Goal: Task Accomplishment & Management: Manage account settings

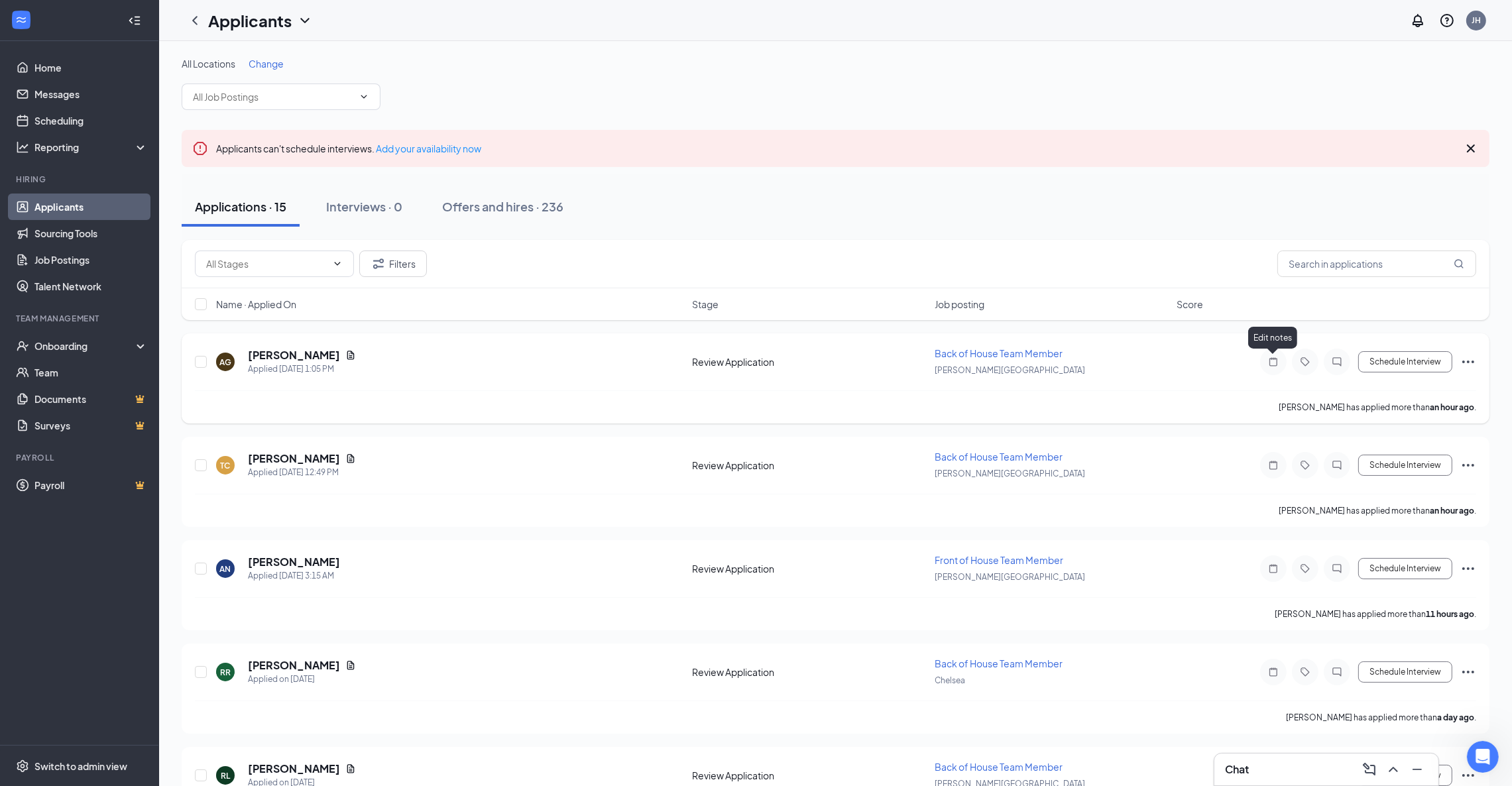
click at [1271, 362] on icon "Note" at bounding box center [1273, 362] width 16 height 11
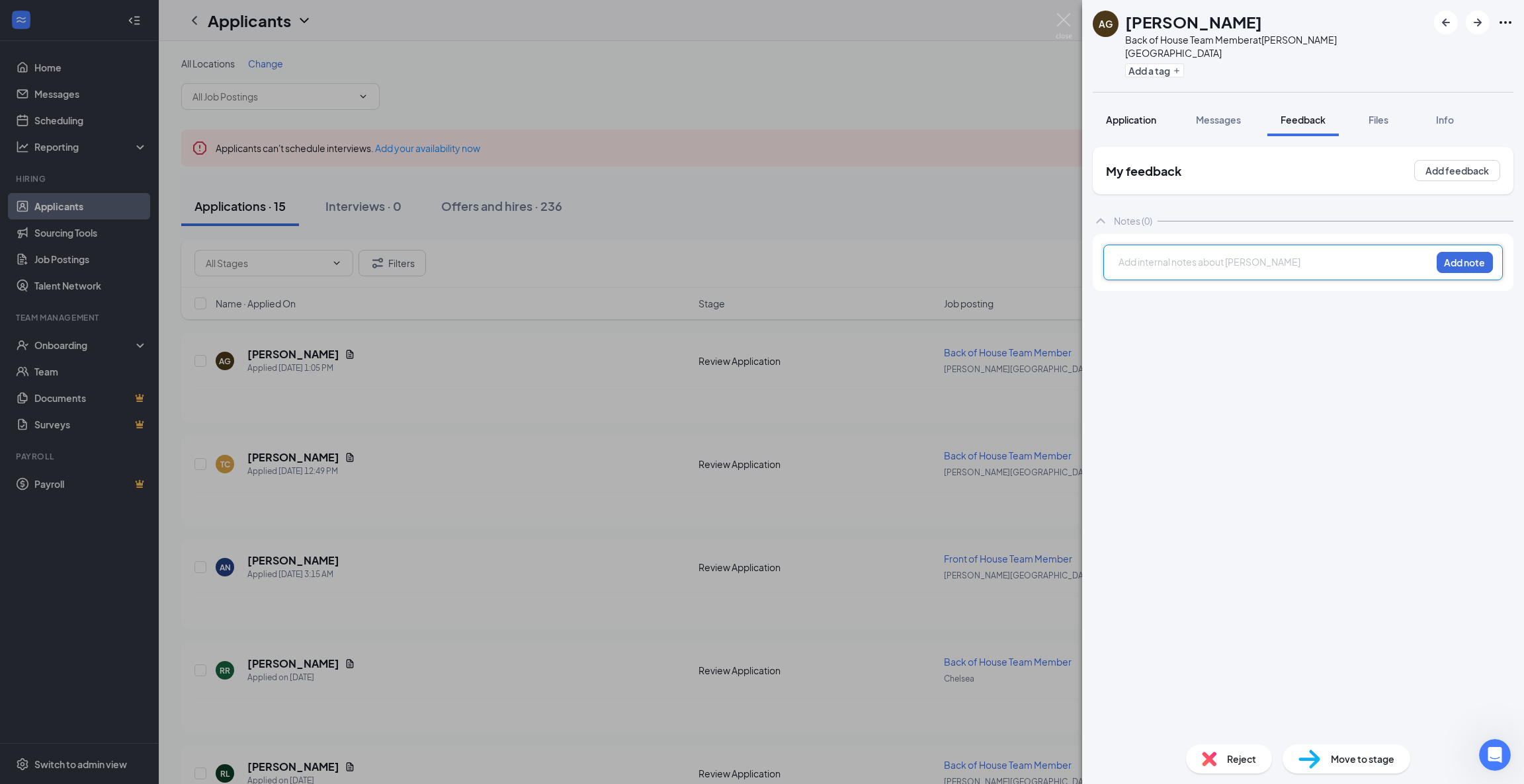
click at [1146, 114] on span "Application" at bounding box center [1130, 119] width 50 height 12
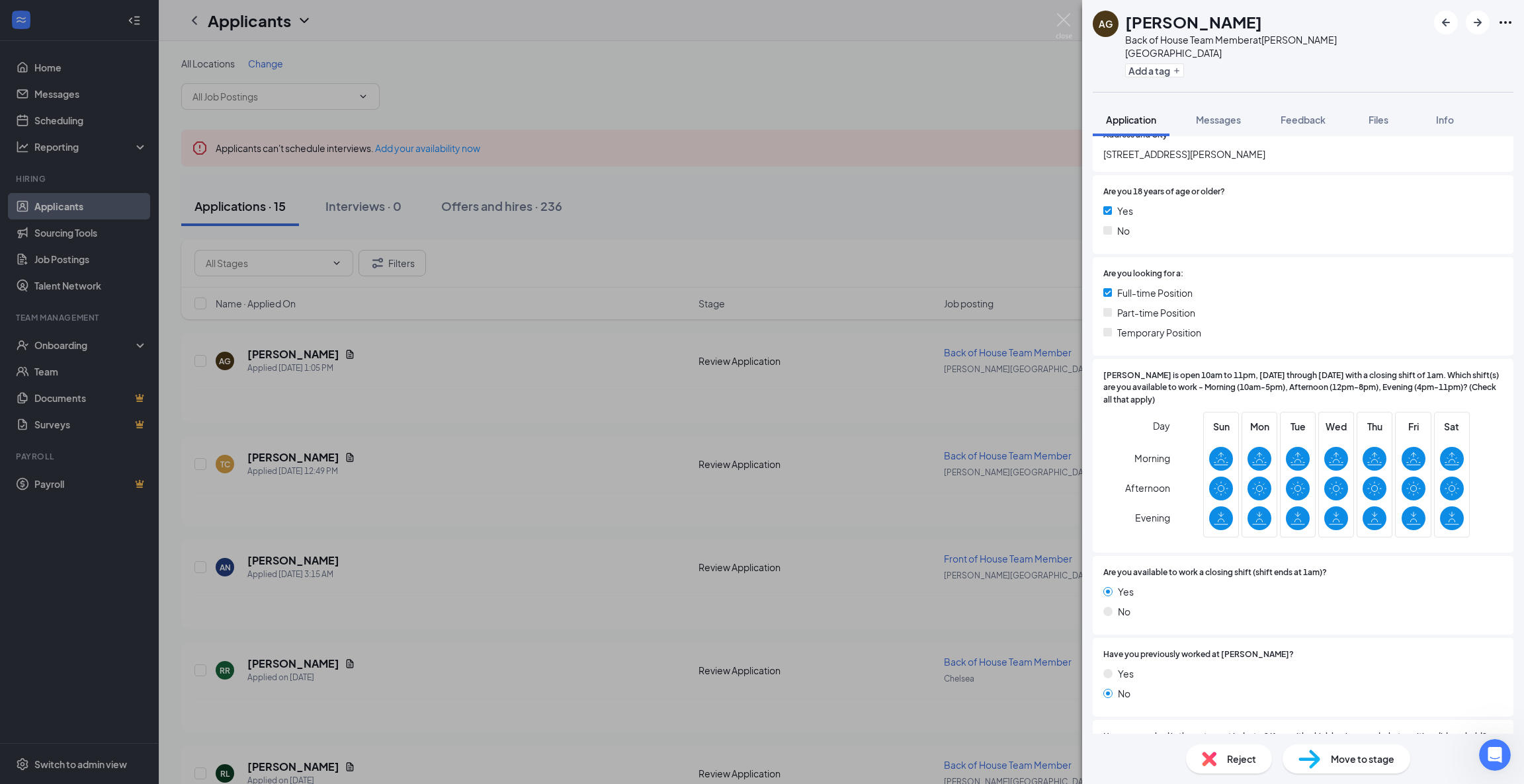
scroll to position [315, 0]
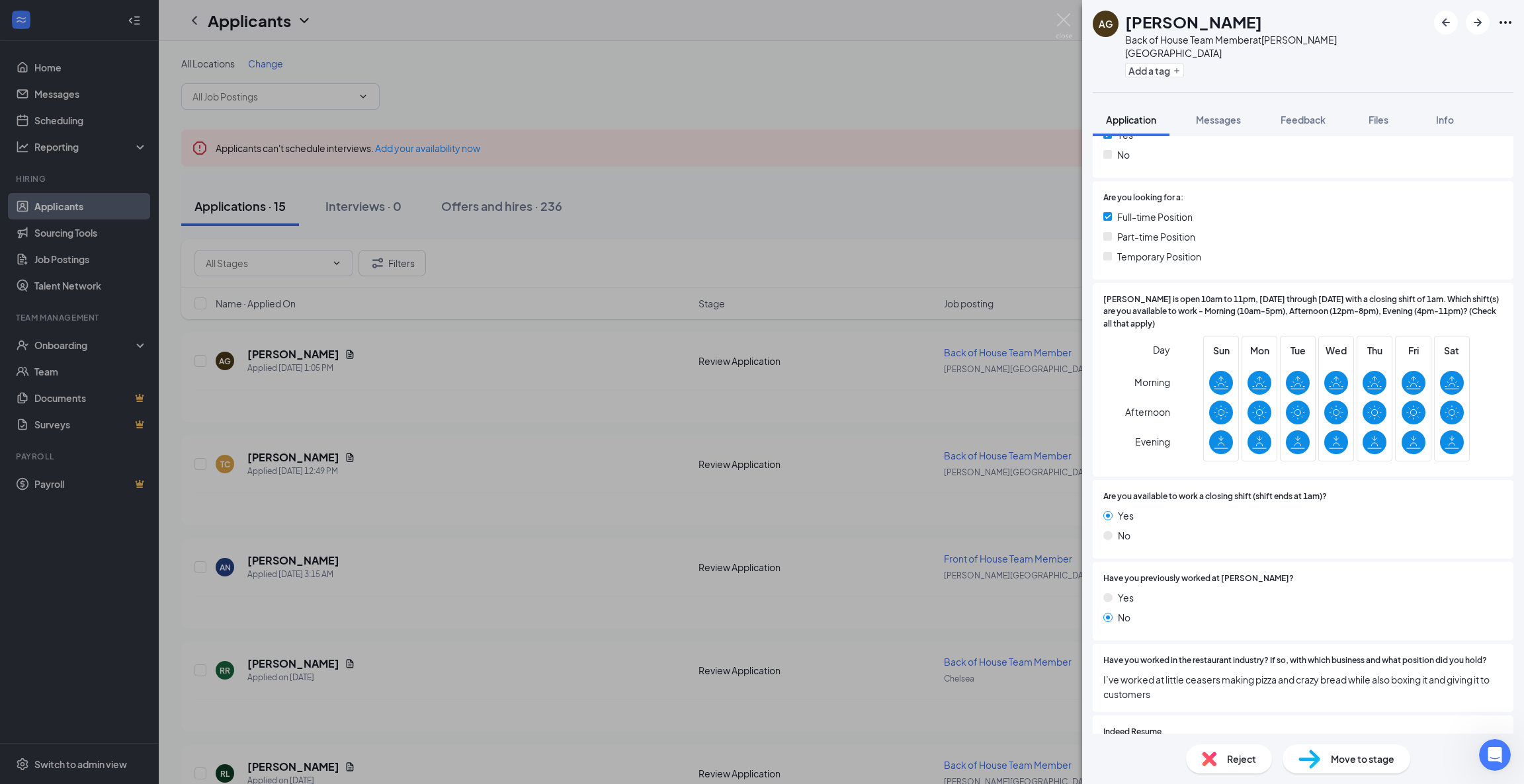
click at [1469, 11] on div at bounding box center [1474, 22] width 79 height 24
click at [1474, 19] on icon "ArrowRight" at bounding box center [1477, 22] width 16 height 15
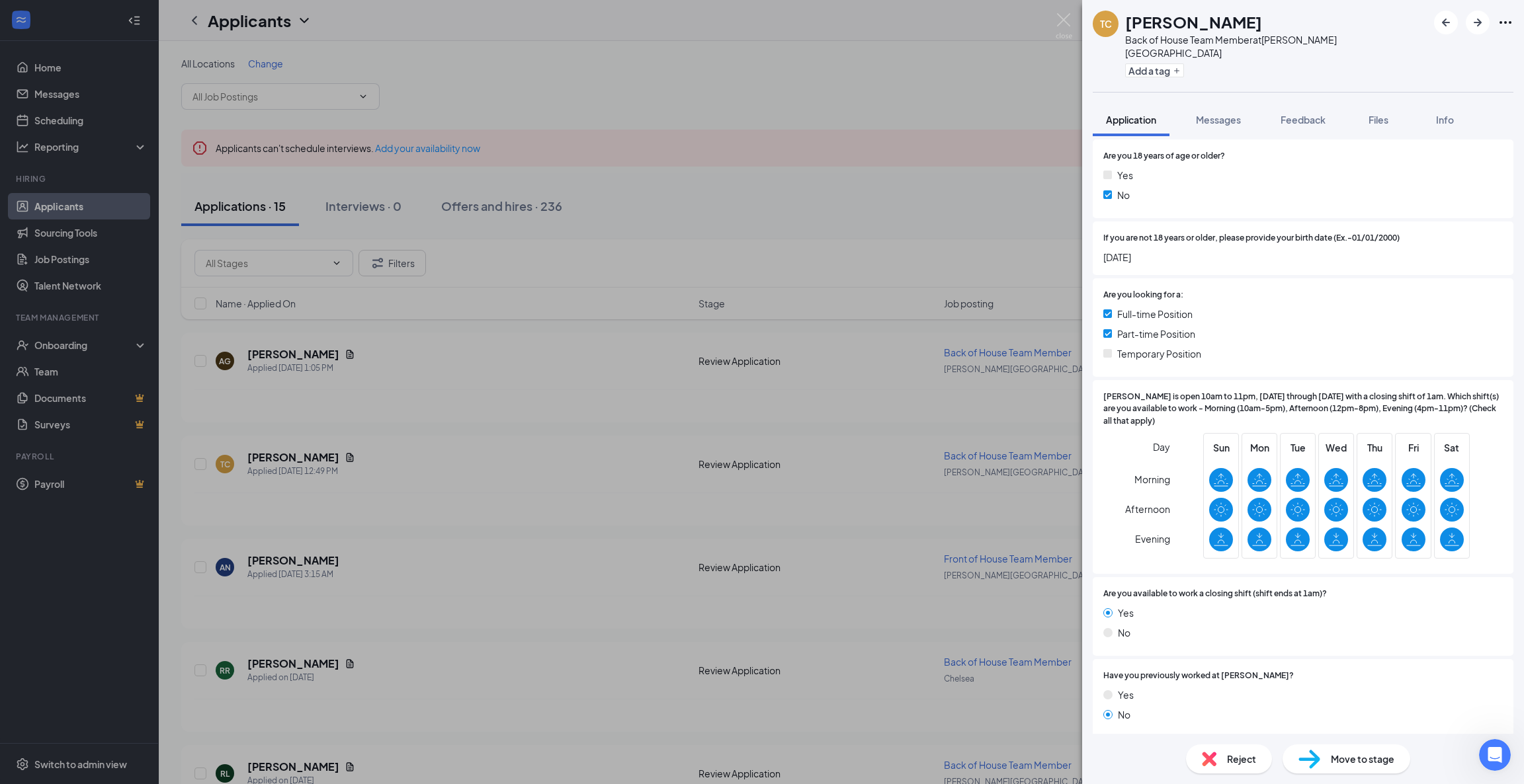
scroll to position [287, 0]
click at [1219, 757] on div "Reject" at bounding box center [1229, 759] width 86 height 29
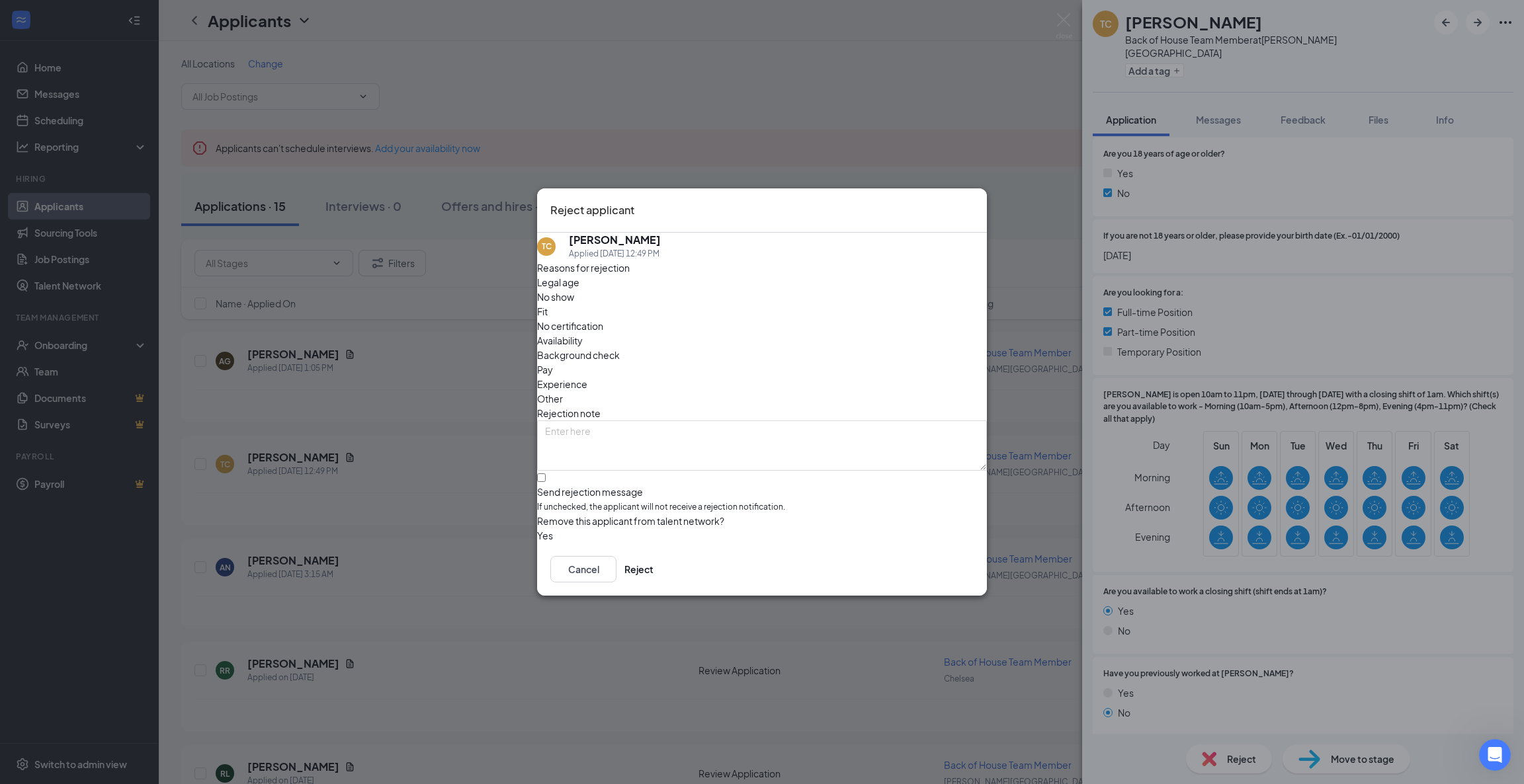
click at [583, 333] on span "Availability" at bounding box center [560, 340] width 46 height 15
click at [546, 473] on input "Send rejection message If unchecked, the applicant will not receive a rejection…" at bounding box center [541, 477] width 9 height 9
checkbox input "true"
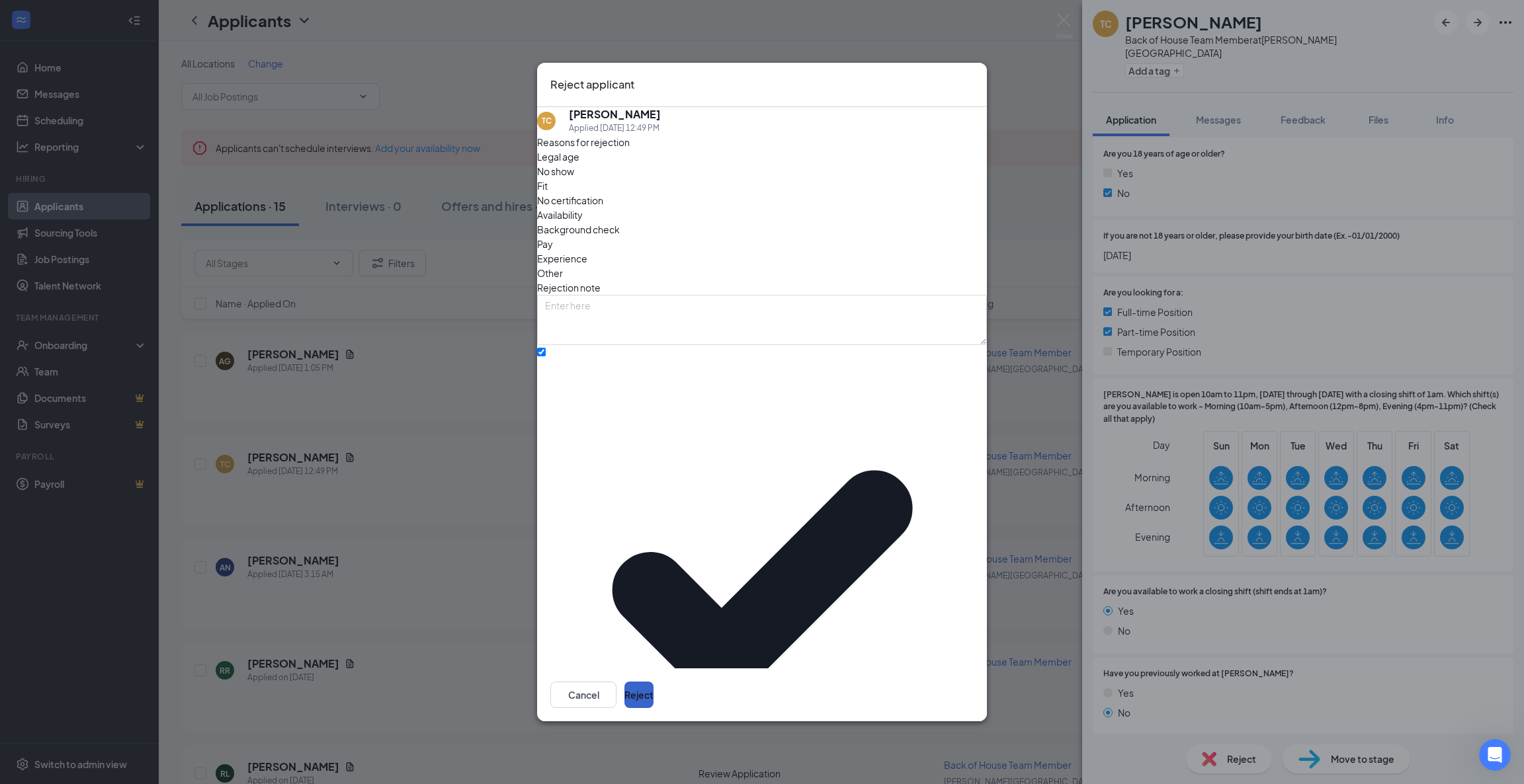
click at [653, 682] on button "Reject" at bounding box center [639, 695] width 29 height 26
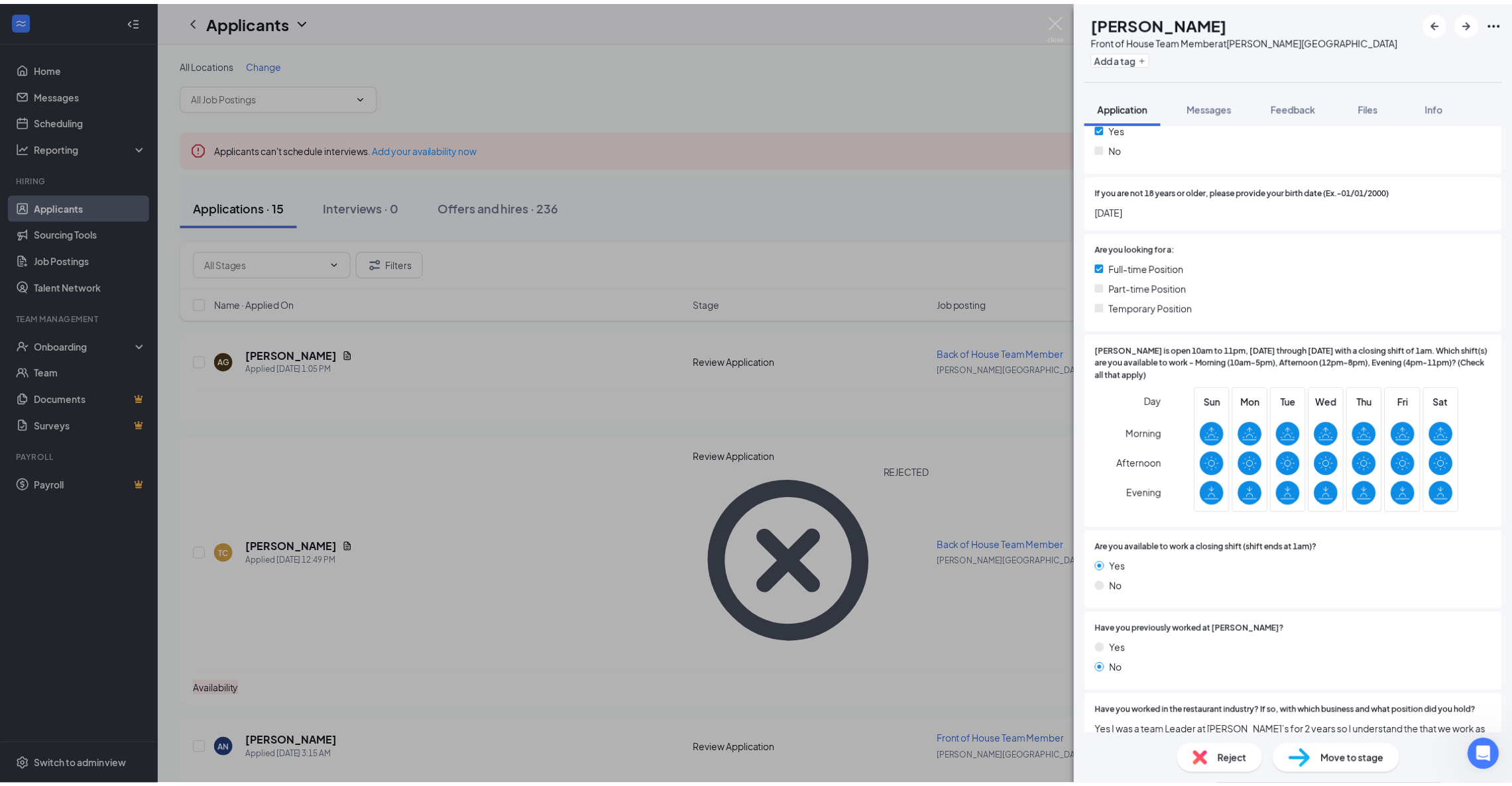
scroll to position [354, 0]
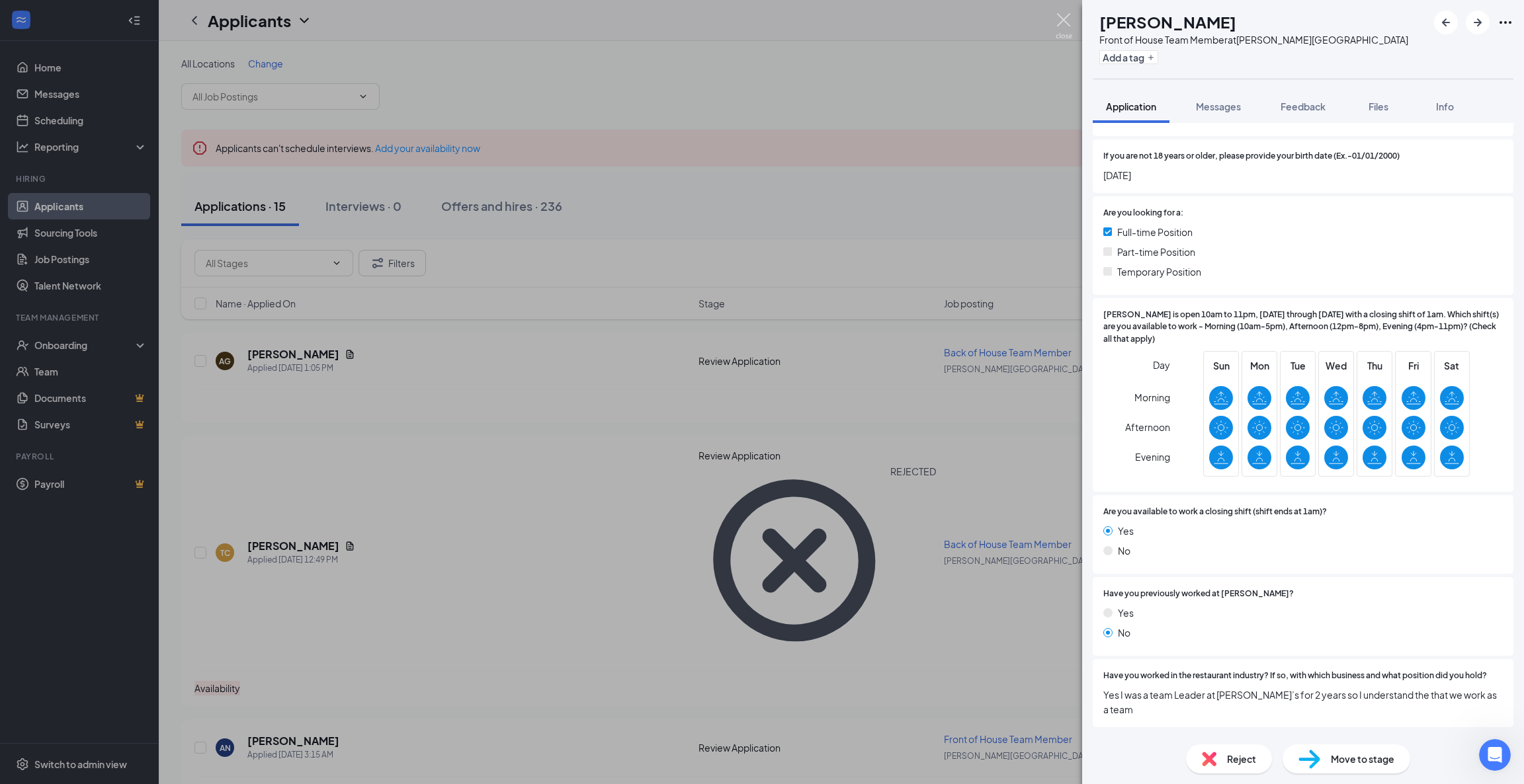
click at [1057, 22] on img at bounding box center [1064, 26] width 16 height 26
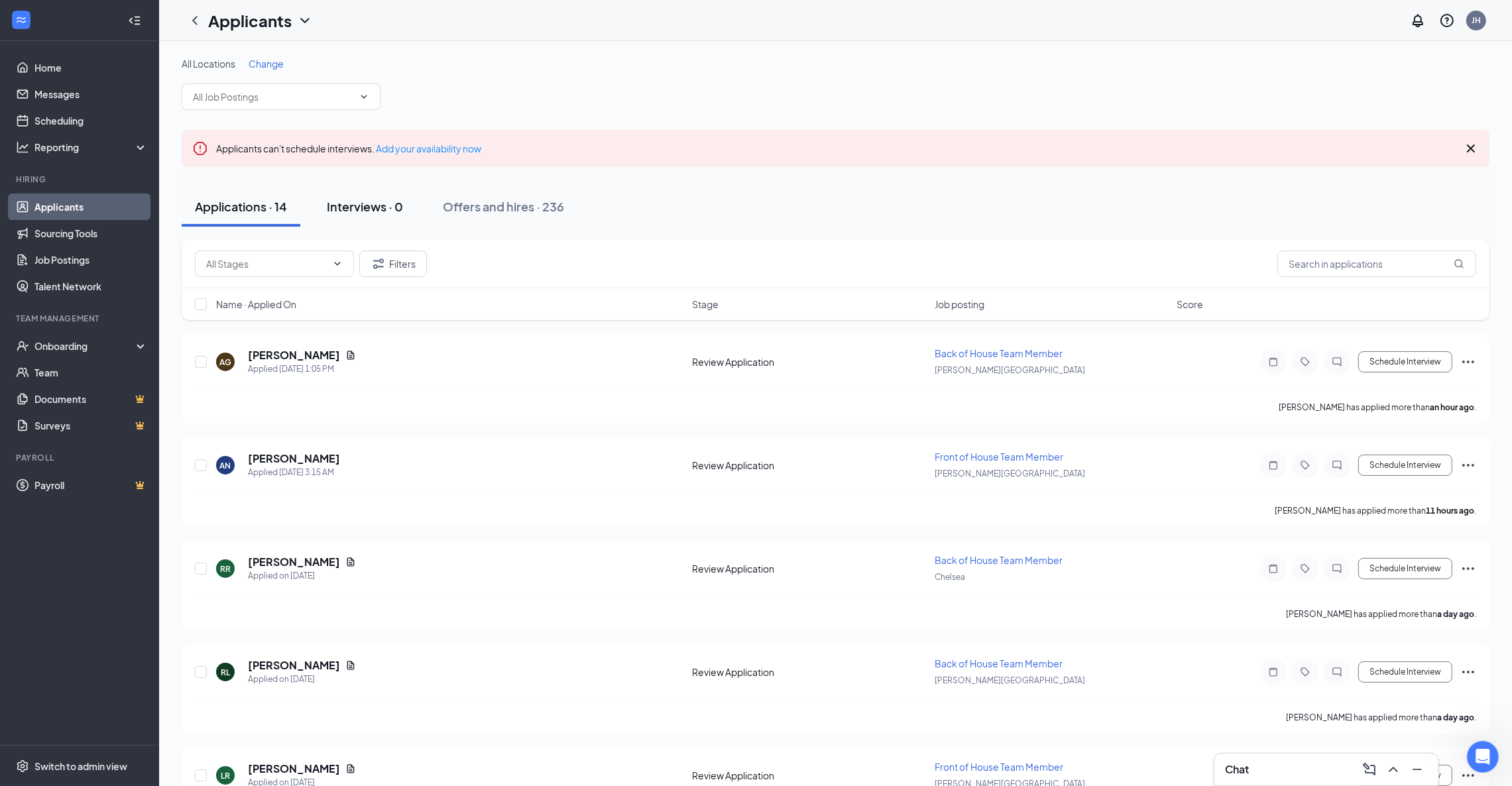
click at [352, 194] on button "Interviews · 0" at bounding box center [365, 207] width 103 height 40
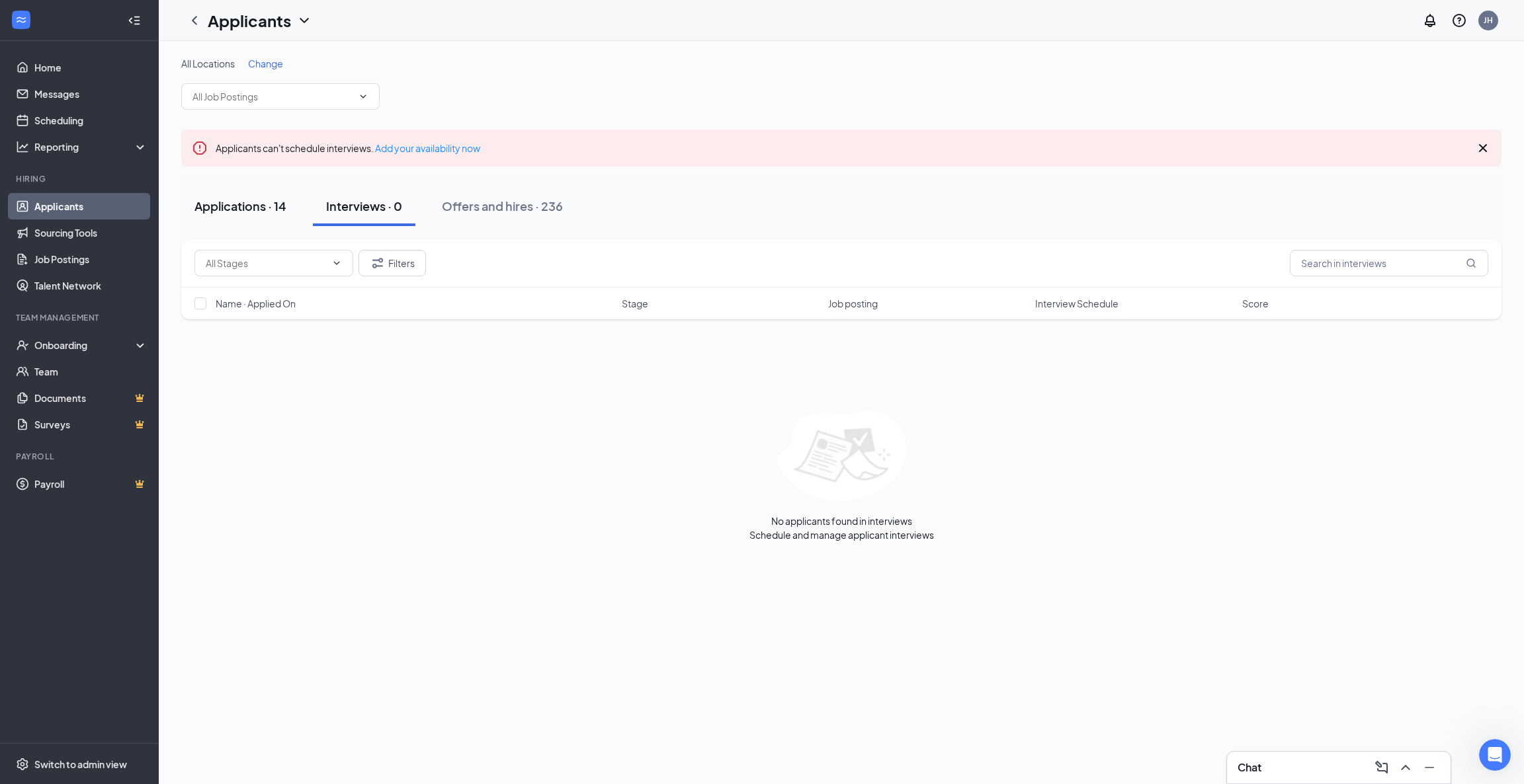
click at [246, 205] on div "Applications · 14" at bounding box center [240, 205] width 92 height 16
